Goal: Task Accomplishment & Management: Manage account settings

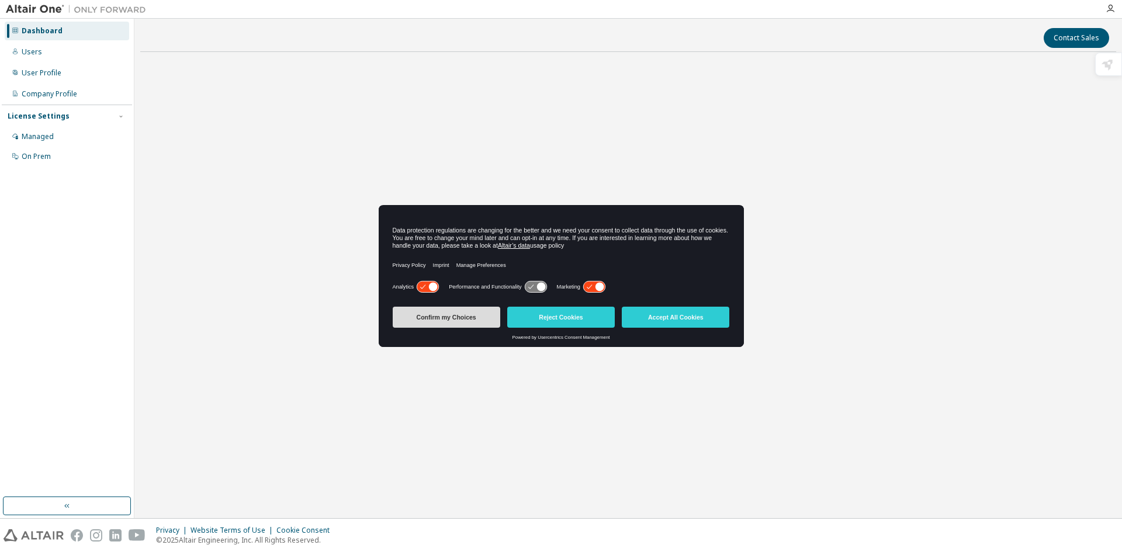
click at [467, 324] on button "Confirm my Choices" at bounding box center [447, 317] width 108 height 21
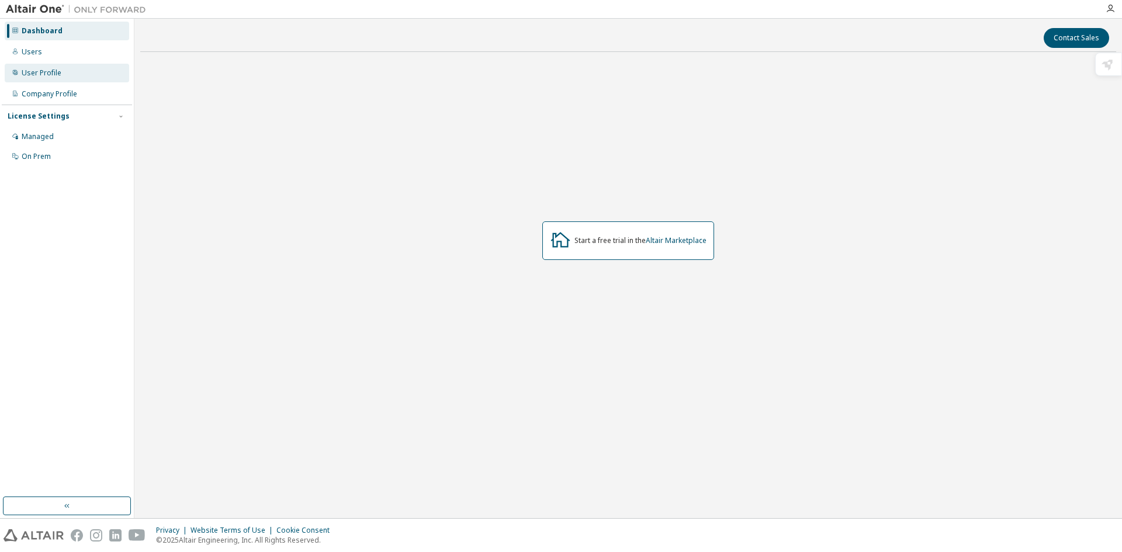
click at [69, 79] on div "User Profile" at bounding box center [67, 73] width 124 height 19
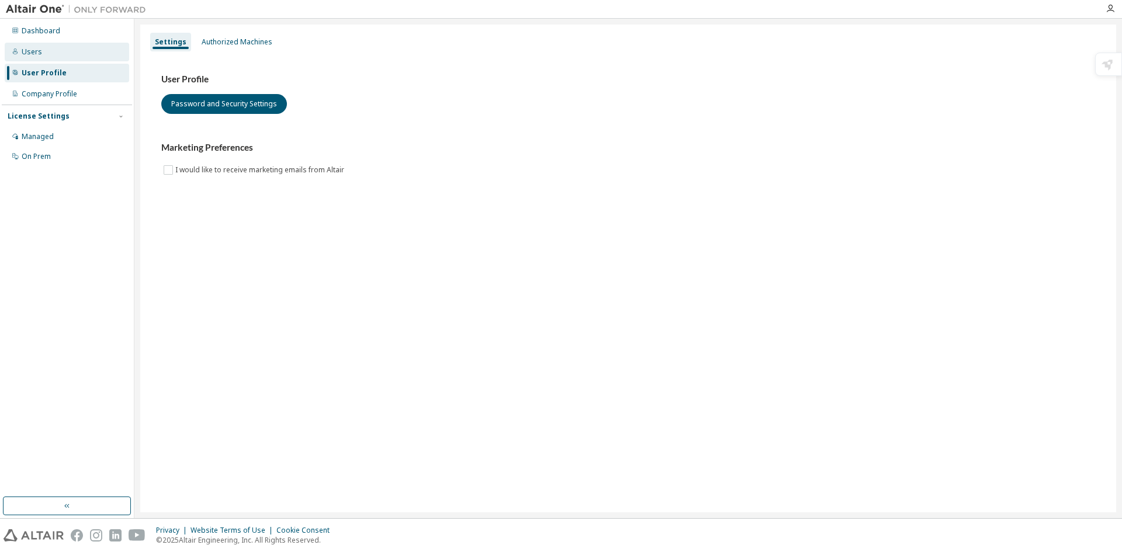
click at [44, 53] on div "Users" at bounding box center [67, 52] width 124 height 19
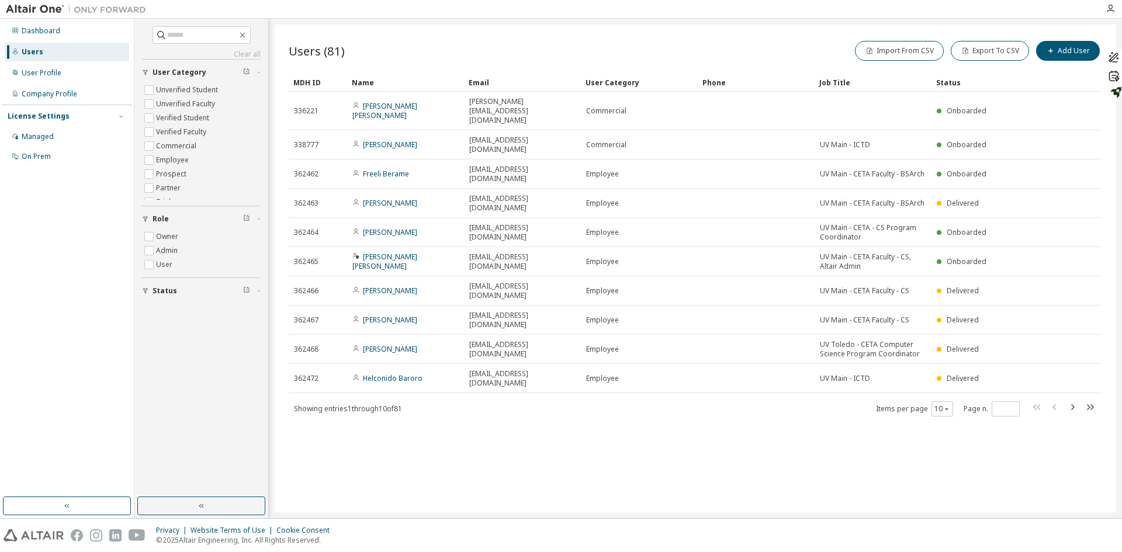
click at [574, 405] on div "Users (81) Import From CSV Export To CSV Add User Clear Load Save Save As Field…" at bounding box center [695, 269] width 841 height 488
click at [935, 404] on button "10" at bounding box center [942, 408] width 16 height 9
click at [949, 407] on div "100" at bounding box center [977, 406] width 93 height 14
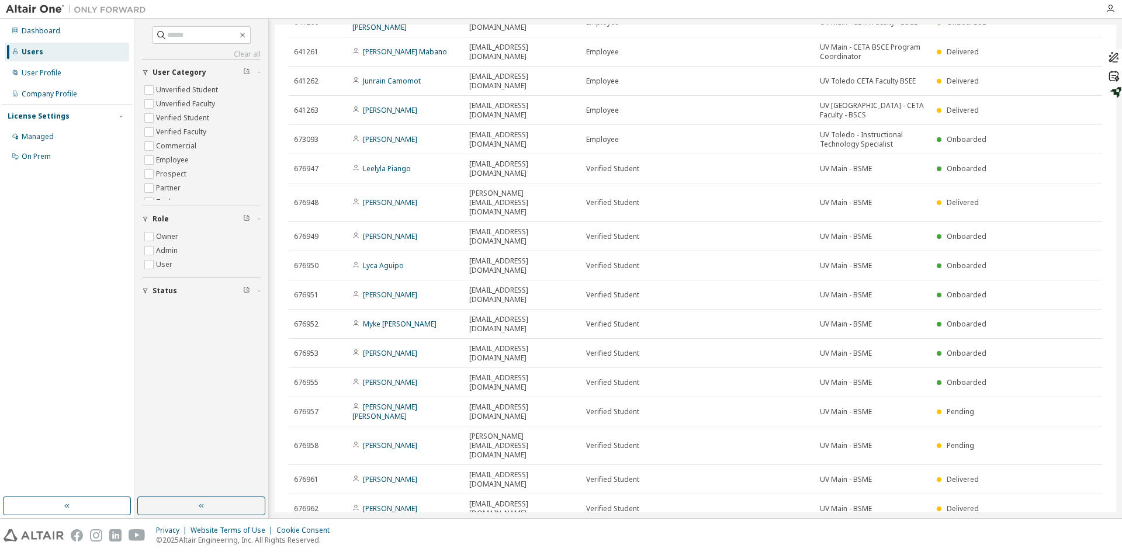
scroll to position [675, 0]
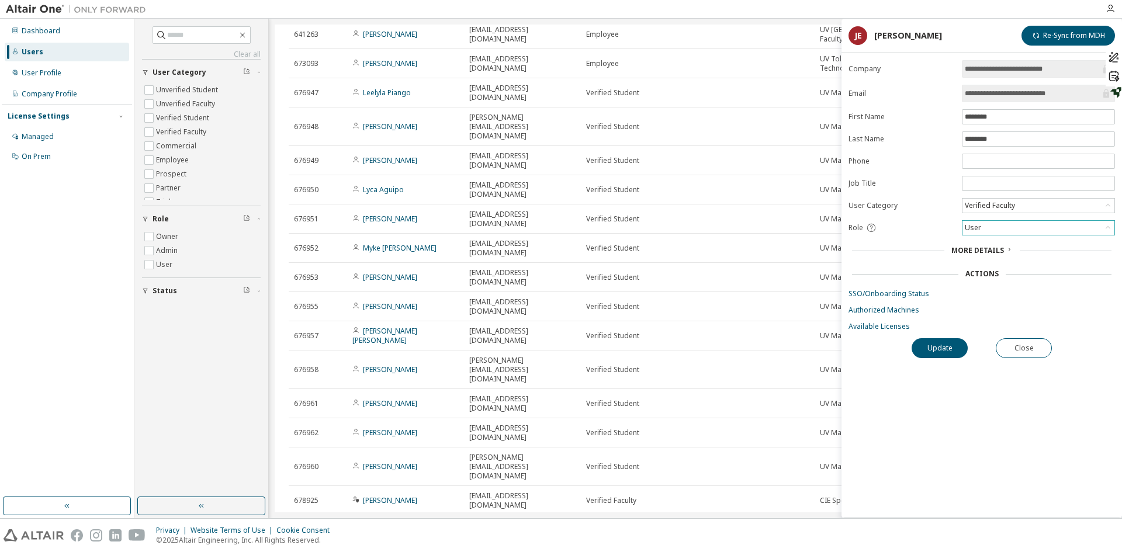
click at [1010, 227] on div "User" at bounding box center [1038, 228] width 152 height 14
click at [996, 242] on li "Admin" at bounding box center [1038, 242] width 150 height 15
click at [948, 341] on button "Update" at bounding box center [939, 348] width 56 height 20
click at [1027, 228] on div "Admin" at bounding box center [1038, 228] width 152 height 14
click at [987, 210] on div "Verified Faculty" at bounding box center [990, 205] width 54 height 13
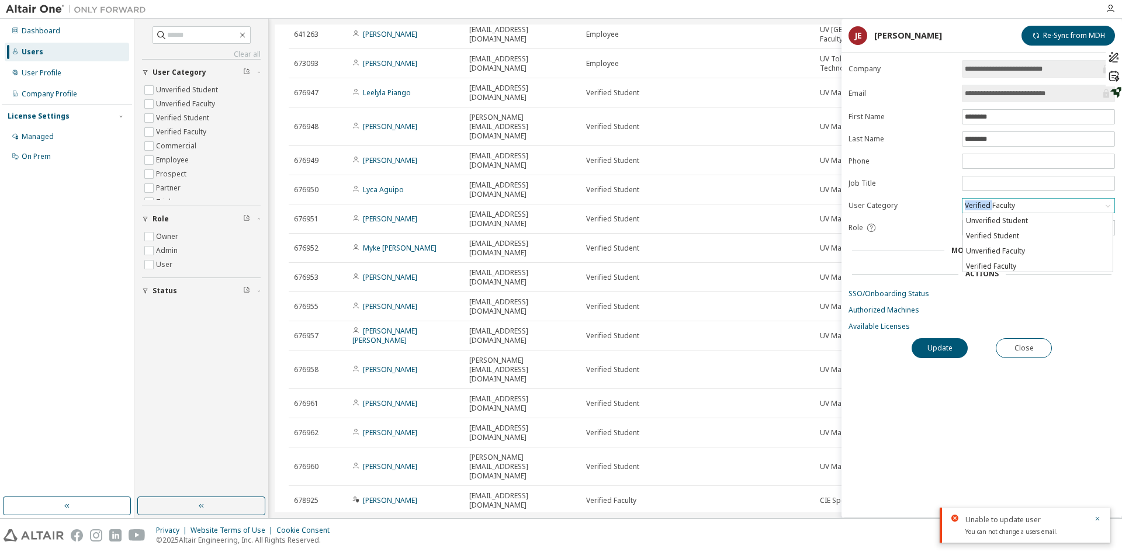
click at [987, 210] on div "Verified Faculty" at bounding box center [990, 205] width 54 height 13
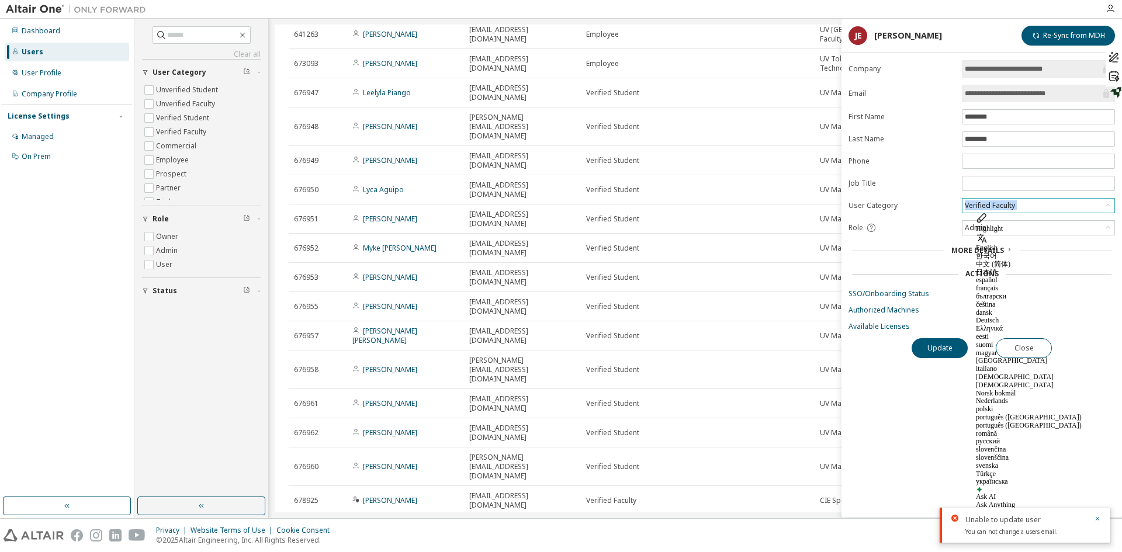
click at [987, 210] on div "Verified Faculty" at bounding box center [990, 205] width 54 height 13
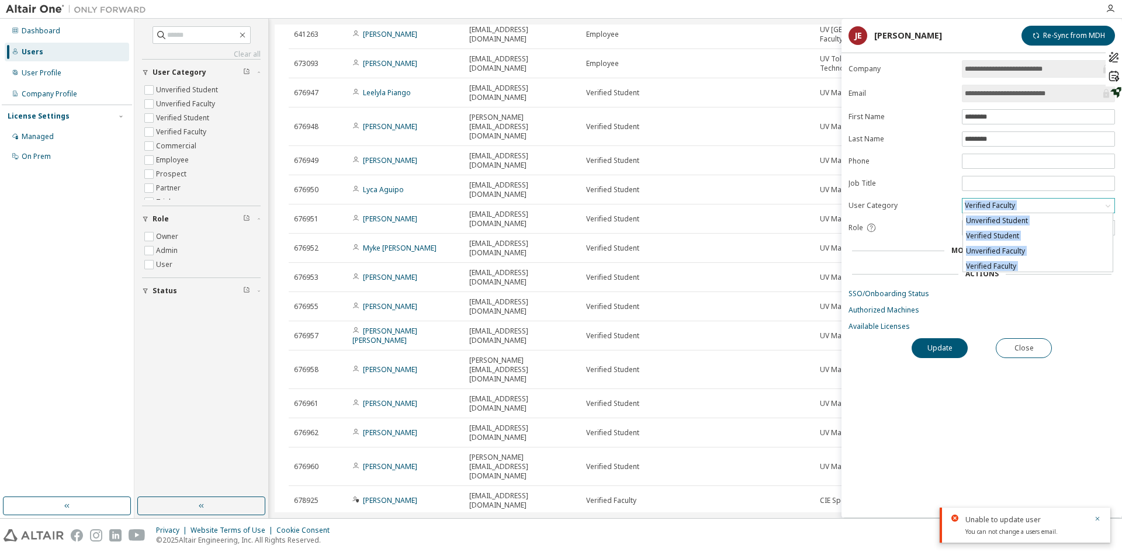
click at [987, 210] on div "Verified Faculty" at bounding box center [990, 205] width 54 height 13
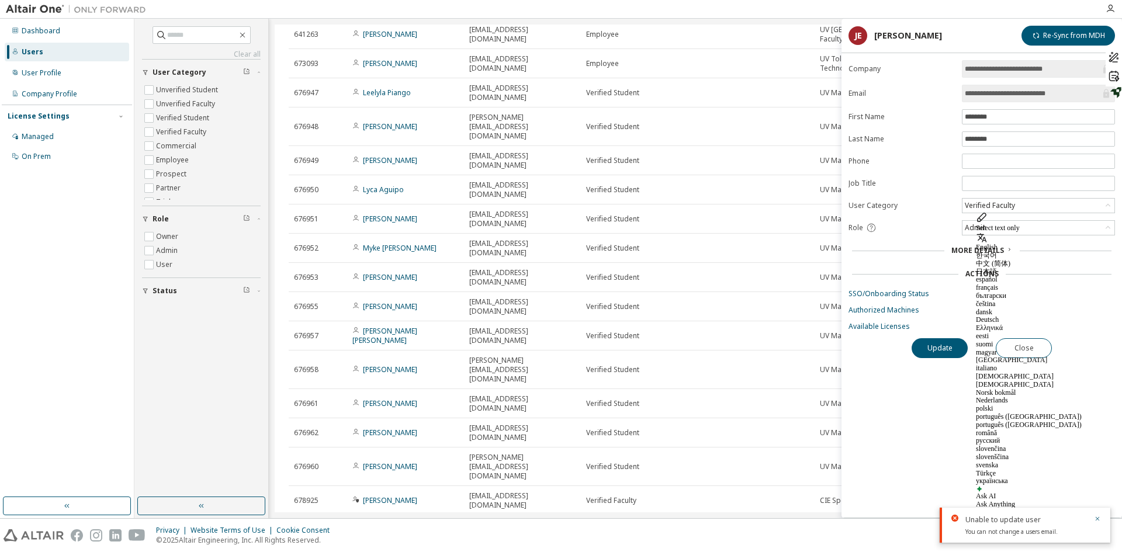
click at [914, 249] on div "More Details" at bounding box center [981, 250] width 259 height 9
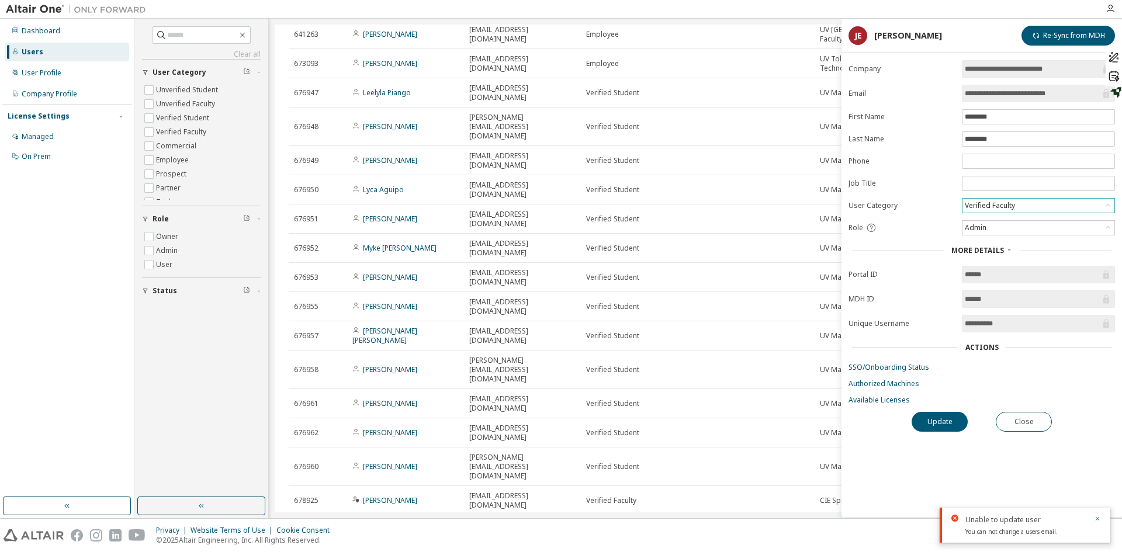
click at [996, 209] on div "Verified Faculty" at bounding box center [990, 205] width 54 height 13
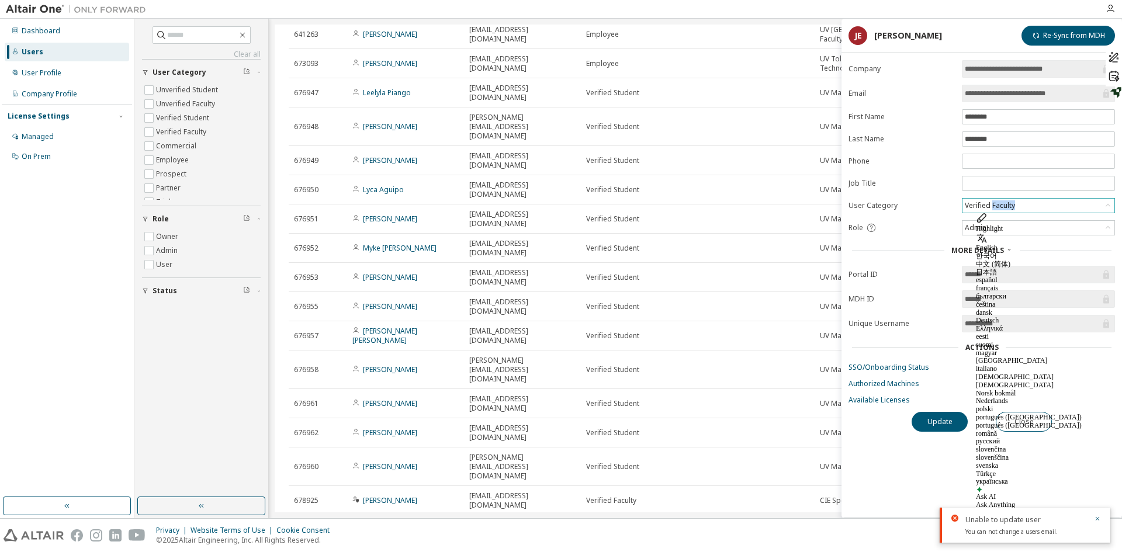
click at [996, 209] on div "Verified Faculty" at bounding box center [990, 205] width 54 height 13
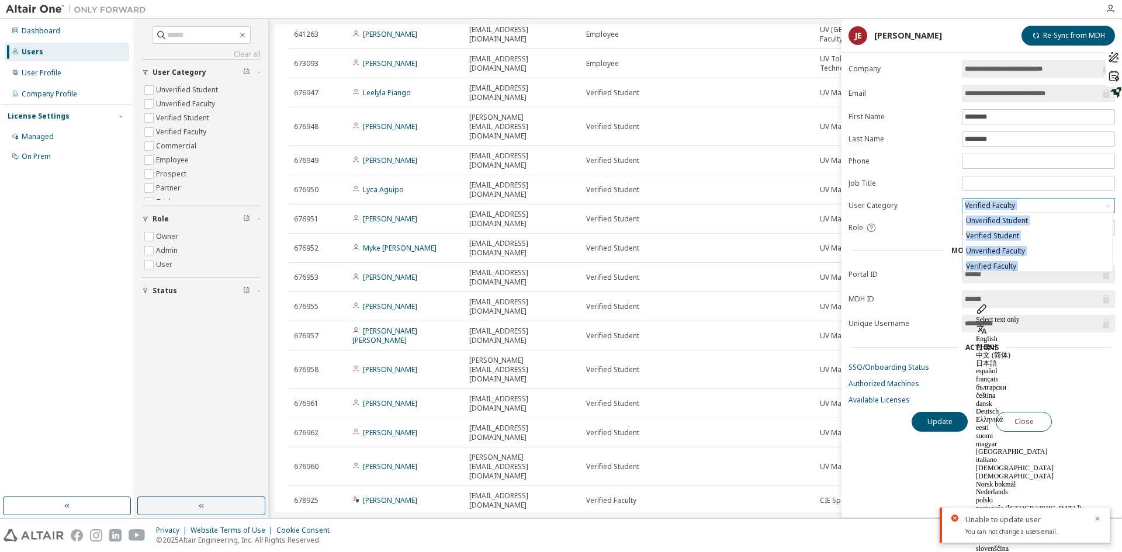
click at [996, 209] on div "Verified Faculty" at bounding box center [990, 205] width 54 height 13
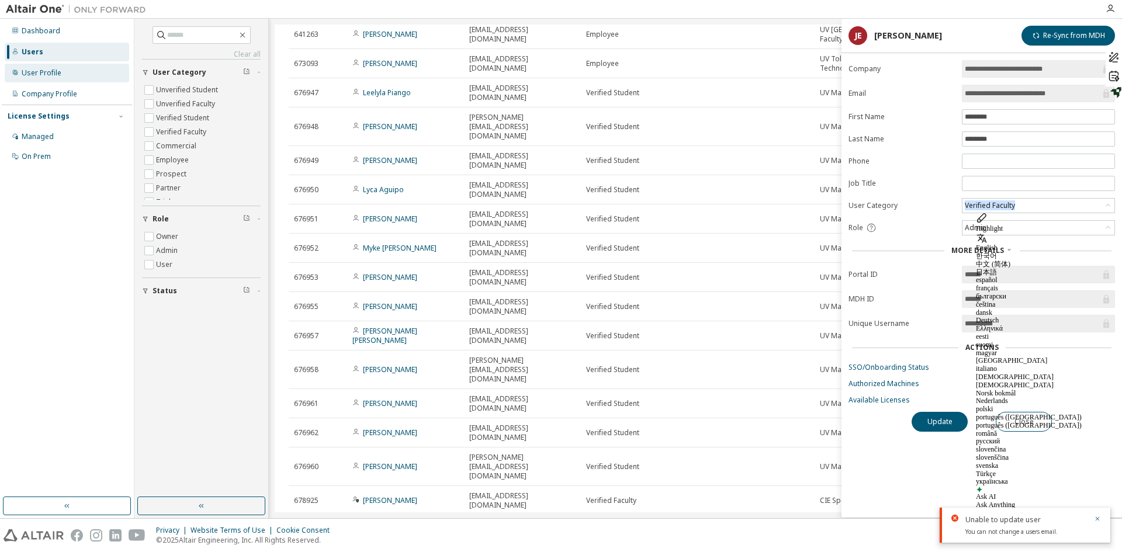
click at [30, 79] on div "User Profile" at bounding box center [67, 73] width 124 height 19
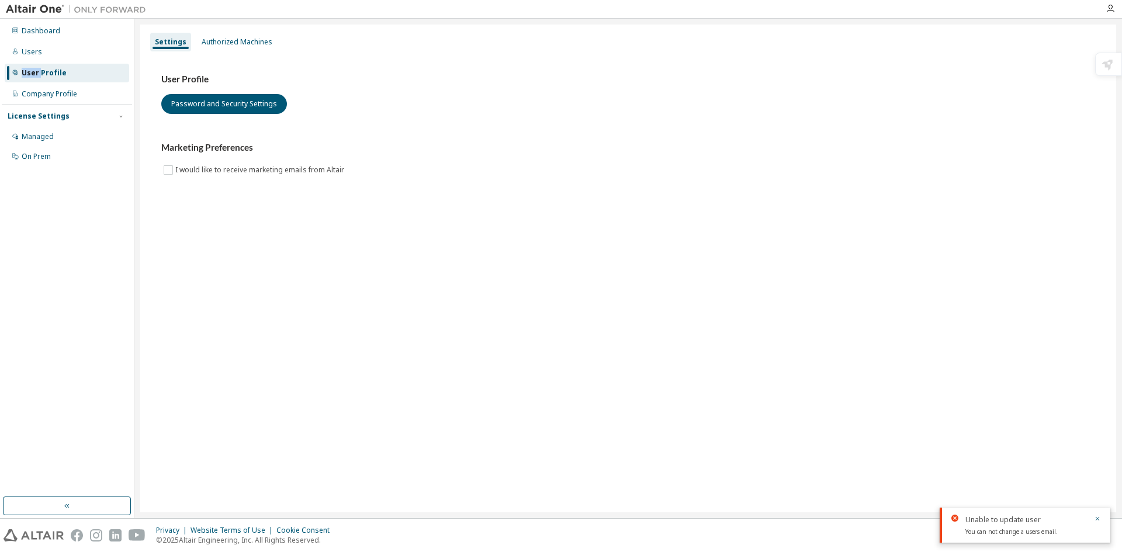
click at [30, 79] on div "User Profile" at bounding box center [67, 73] width 124 height 19
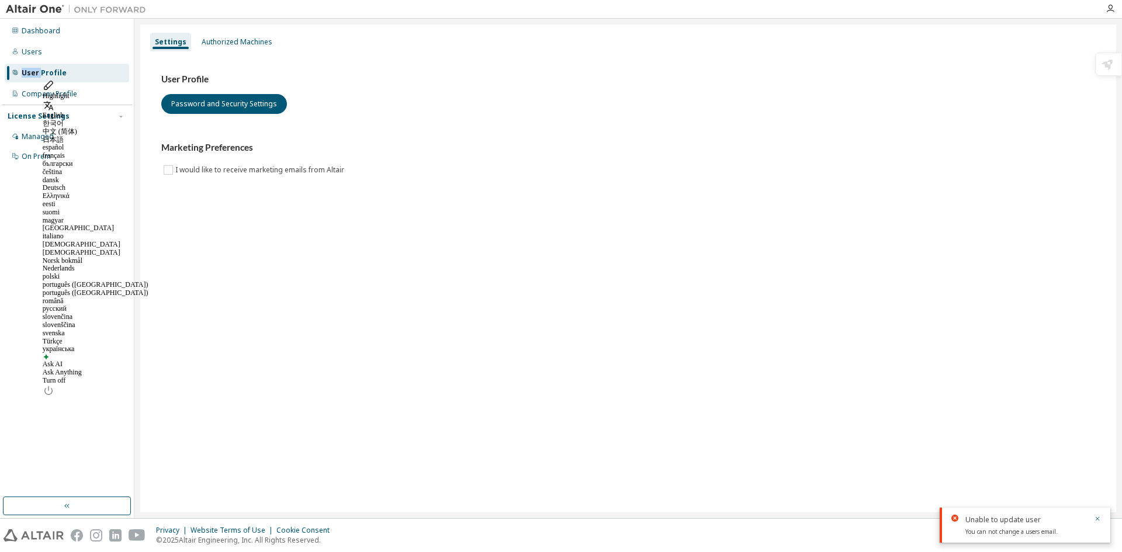
click at [302, 199] on div "User Profile Password and Security Settings Marketing Preferences I would like …" at bounding box center [628, 133] width 962 height 160
